Goal: Task Accomplishment & Management: Complete application form

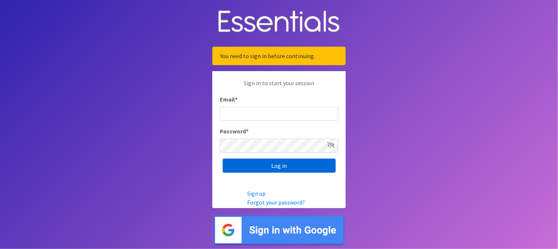
type input "[EMAIL_ADDRESS][DOMAIN_NAME]"
click at [279, 166] on input "Log in" at bounding box center [279, 165] width 113 height 14
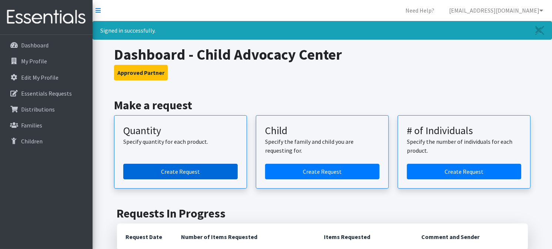
click at [170, 168] on link "Create Request" at bounding box center [180, 172] width 114 height 16
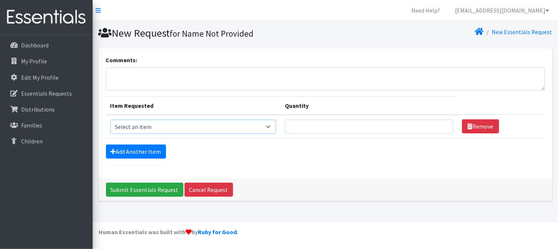
click at [230, 127] on select "Select an item Child (Newborn) Child (Size 1) Child (Size 2) Child (Size 3) Chi…" at bounding box center [193, 127] width 166 height 14
select select "3070"
click at [110, 120] on select "Select an item Child (Newborn) Child (Size 1) Child (Size 2) Child (Size 3) Chi…" at bounding box center [193, 127] width 166 height 14
click at [285, 128] on input "Quantity" at bounding box center [369, 127] width 168 height 14
type input "75"
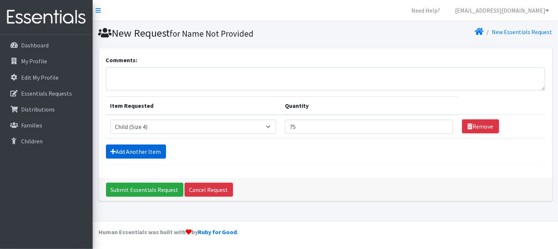
click at [141, 148] on link "Add Another Item" at bounding box center [136, 151] width 60 height 14
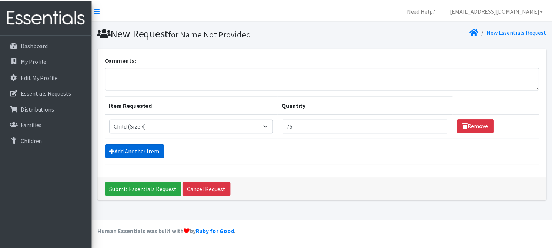
scroll to position [8, 0]
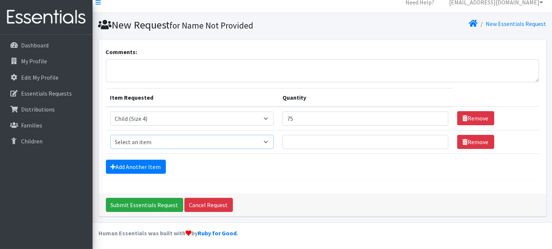
click at [140, 140] on select "Select an item Child (Newborn) Child (Size 1) Child (Size 2) Child (Size 3) Chi…" at bounding box center [192, 142] width 164 height 14
select select "3068"
click at [110, 135] on select "Select an item Child (Newborn) Child (Size 1) Child (Size 2) Child (Size 3) Chi…" at bounding box center [192, 142] width 164 height 14
click at [283, 144] on input "Quantity" at bounding box center [366, 142] width 166 height 14
type input "75"
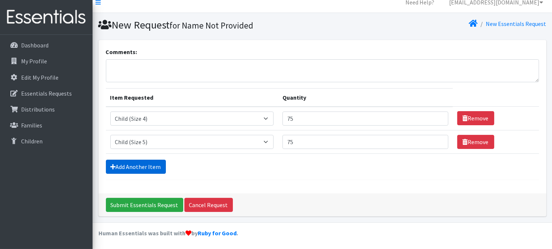
click at [138, 168] on link "Add Another Item" at bounding box center [136, 167] width 60 height 14
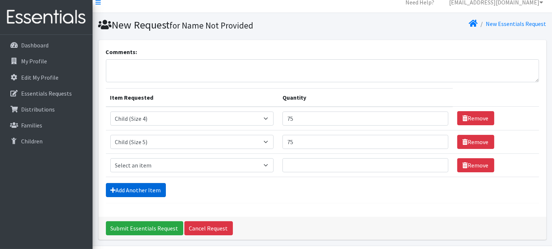
scroll to position [31, 0]
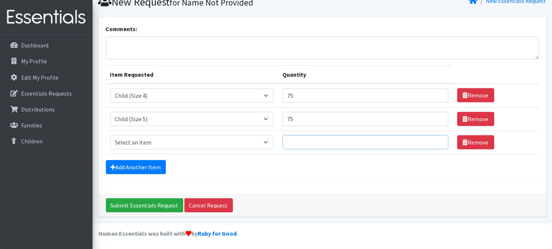
click at [283, 143] on input "Quantity" at bounding box center [366, 142] width 166 height 14
type input "50"
click at [306, 160] on div "Add Another Item" at bounding box center [322, 167] width 433 height 14
click at [233, 140] on select "Select an item Child (Newborn) Child (Size 1) Child (Size 2) Child (Size 3) Chi…" at bounding box center [192, 142] width 164 height 14
select select "14435"
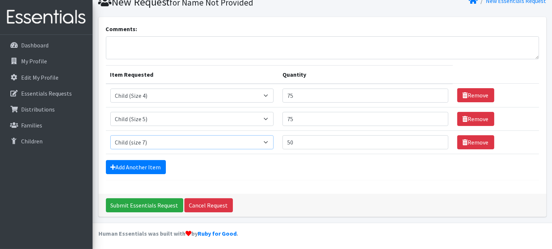
click at [110, 135] on select "Select an item Child (Newborn) Child (Size 1) Child (Size 2) Child (Size 3) Chi…" at bounding box center [192, 142] width 164 height 14
